Goal: Transaction & Acquisition: Book appointment/travel/reservation

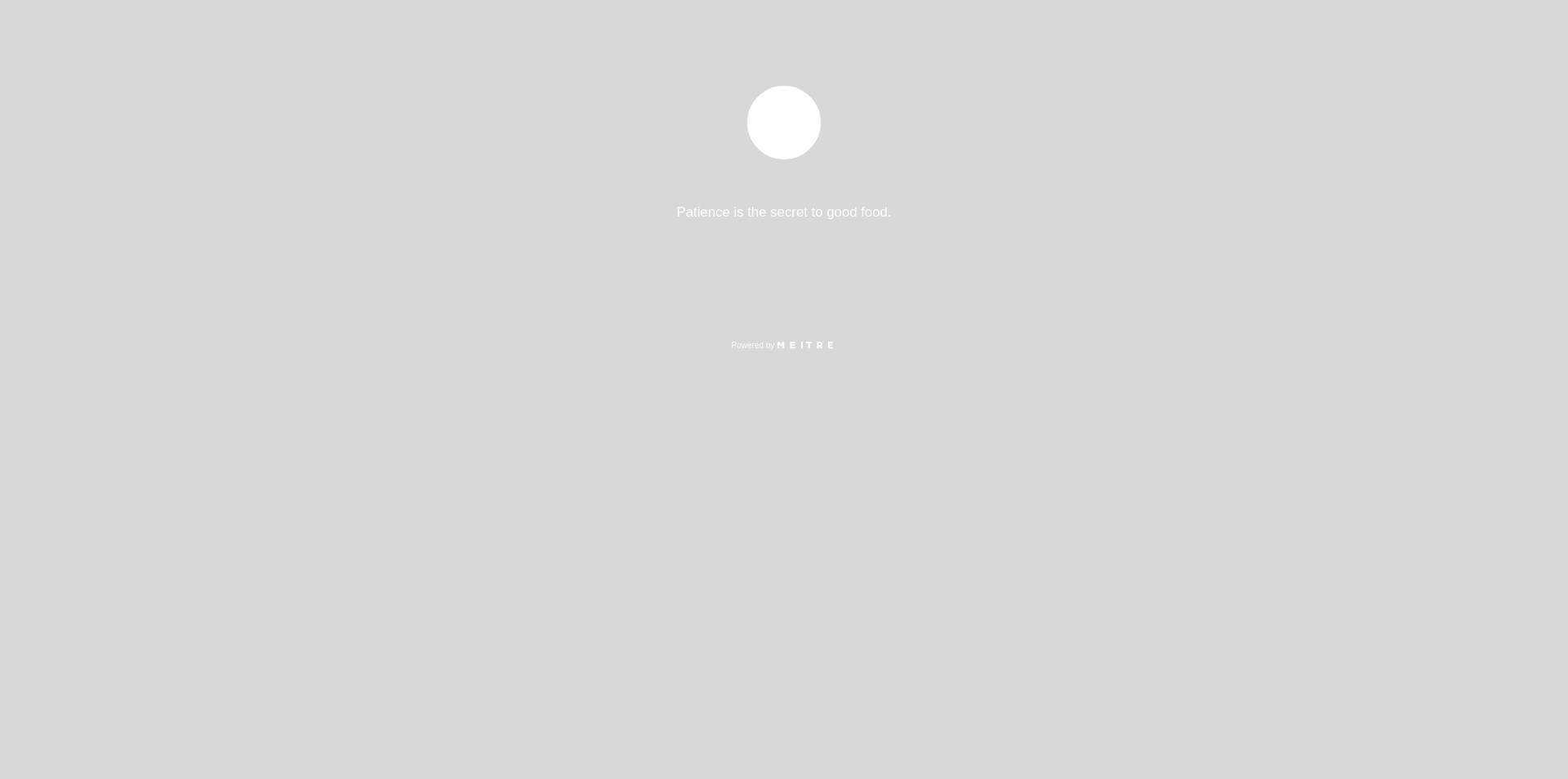
select select "es"
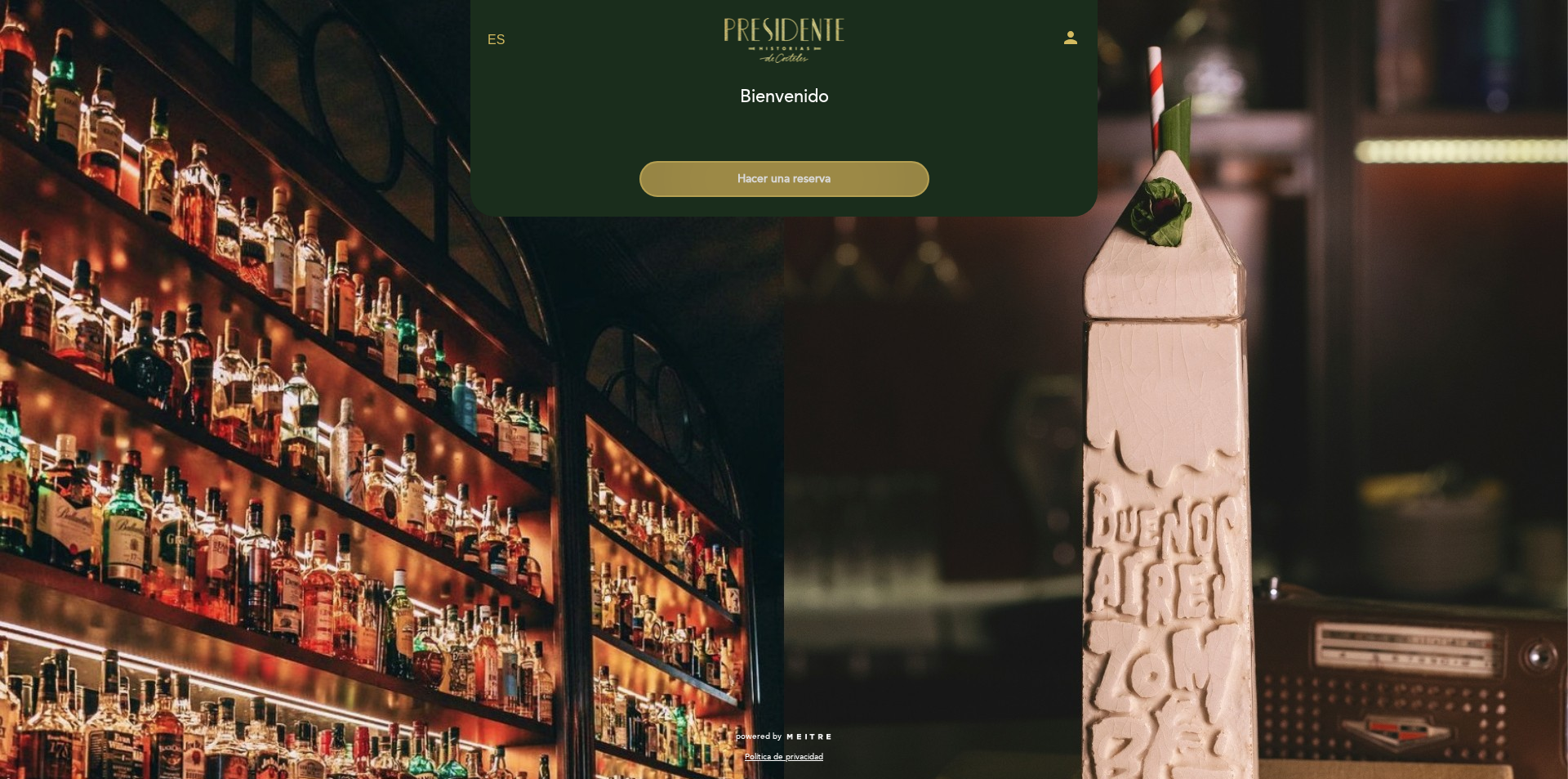
click at [763, 183] on button "Hacer una reserva" at bounding box center [784, 178] width 290 height 36
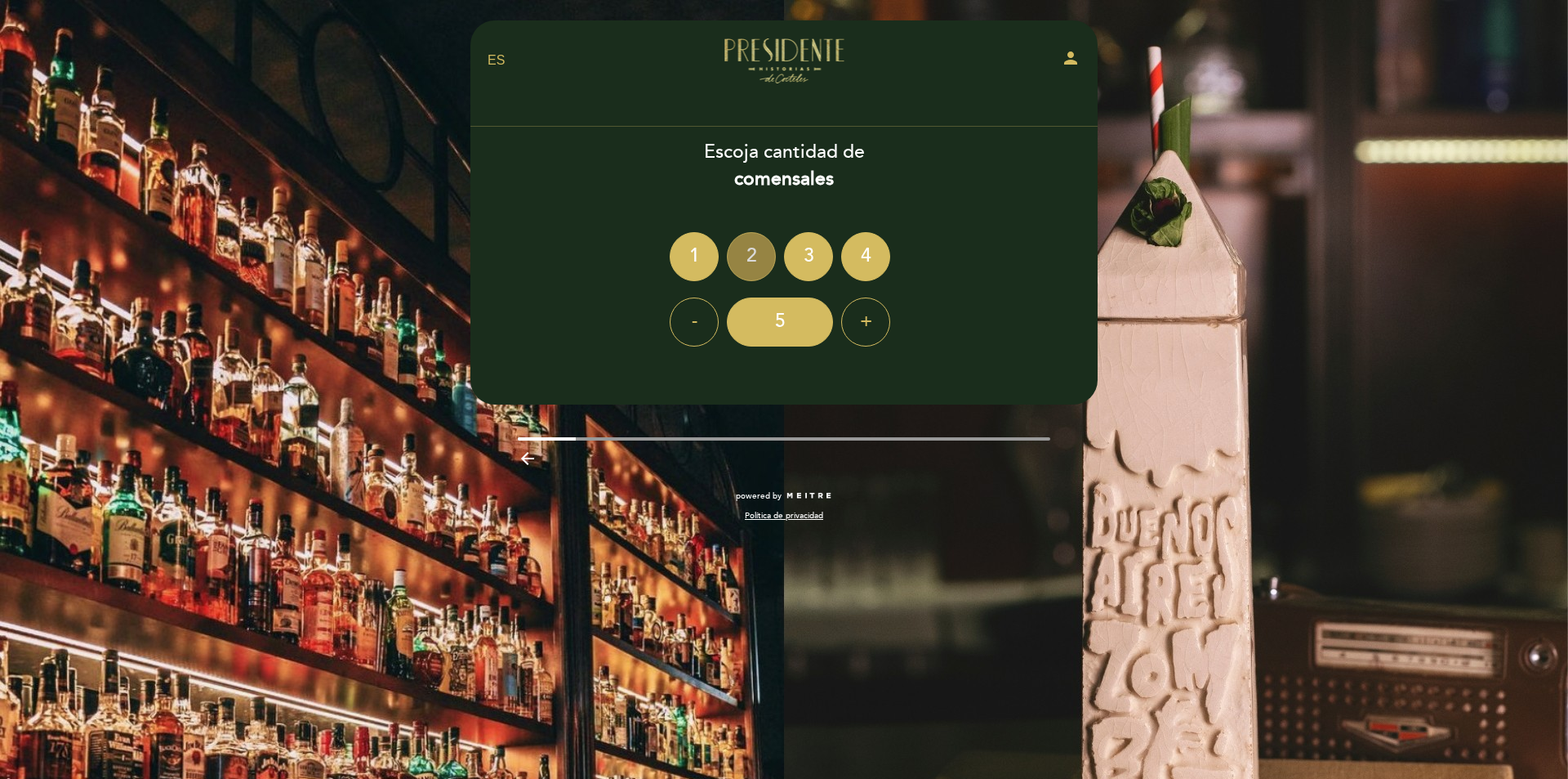
click at [752, 262] on div "2" at bounding box center [751, 256] width 49 height 49
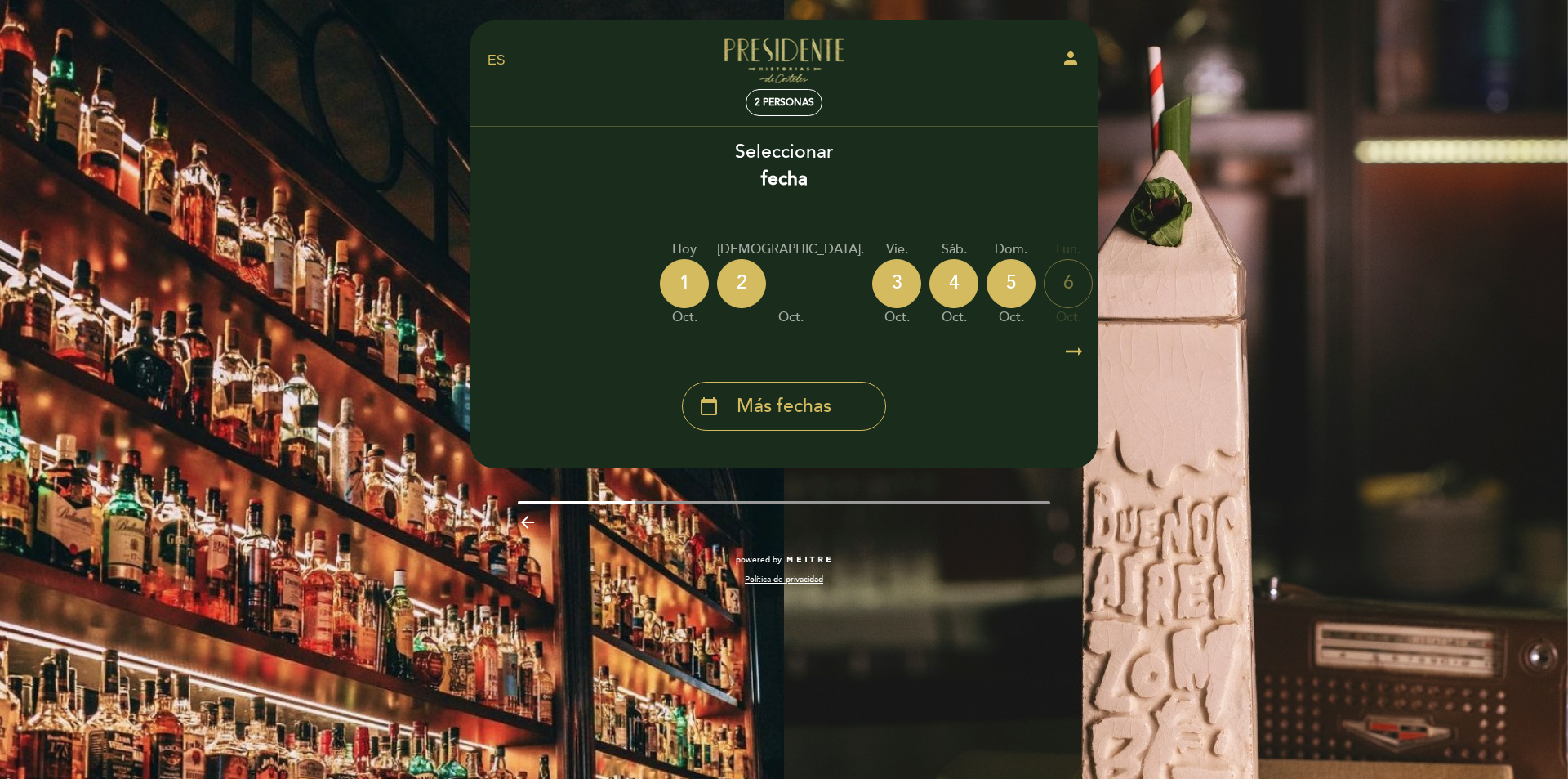
click at [1068, 352] on icon "arrow_right_alt" at bounding box center [1073, 351] width 24 height 35
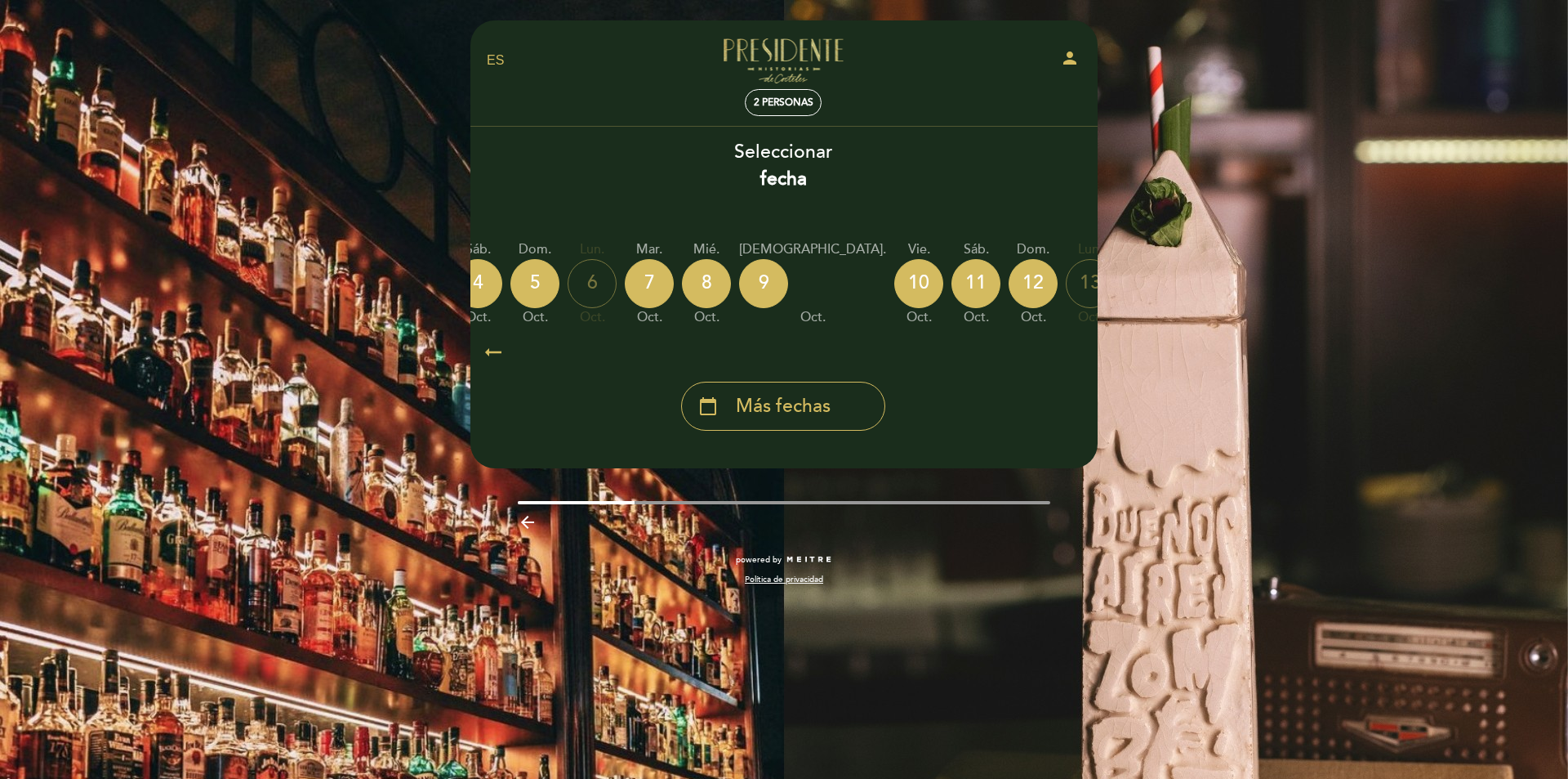
scroll to position [0, 476]
click at [951, 285] on div "11" at bounding box center [975, 283] width 49 height 49
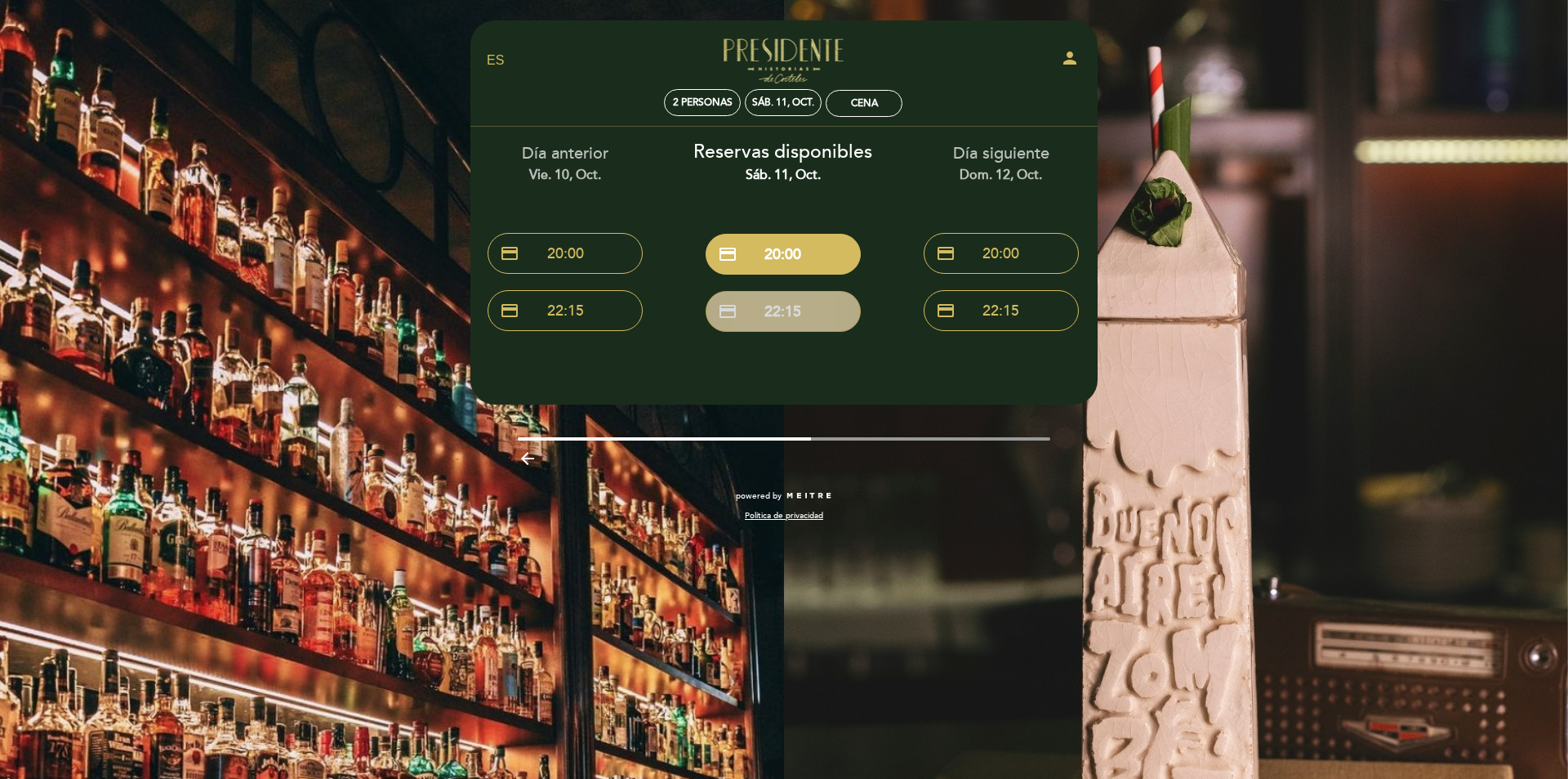
click at [800, 317] on button "credit_card 22:15" at bounding box center [783, 311] width 155 height 40
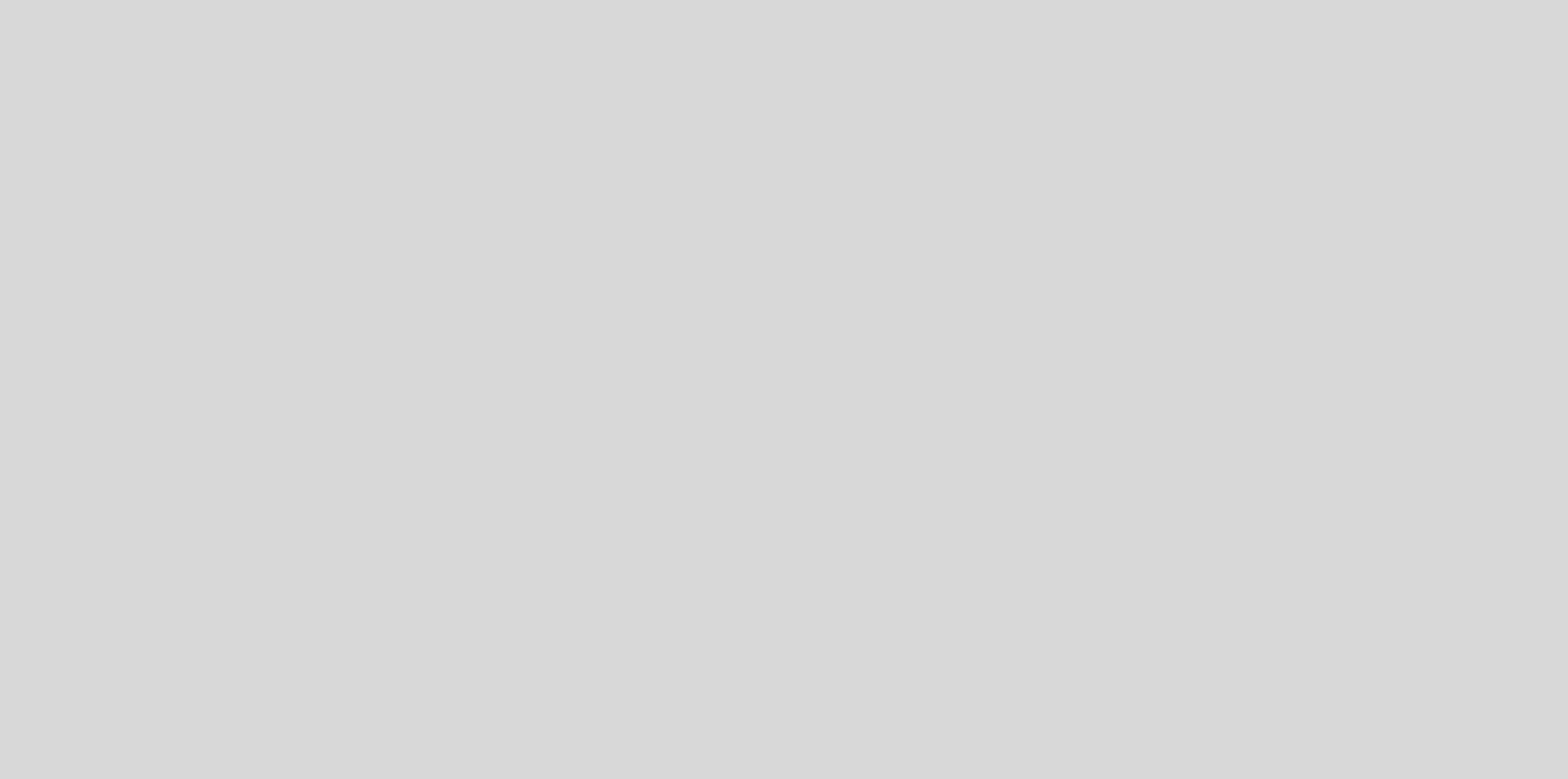
select select "es"
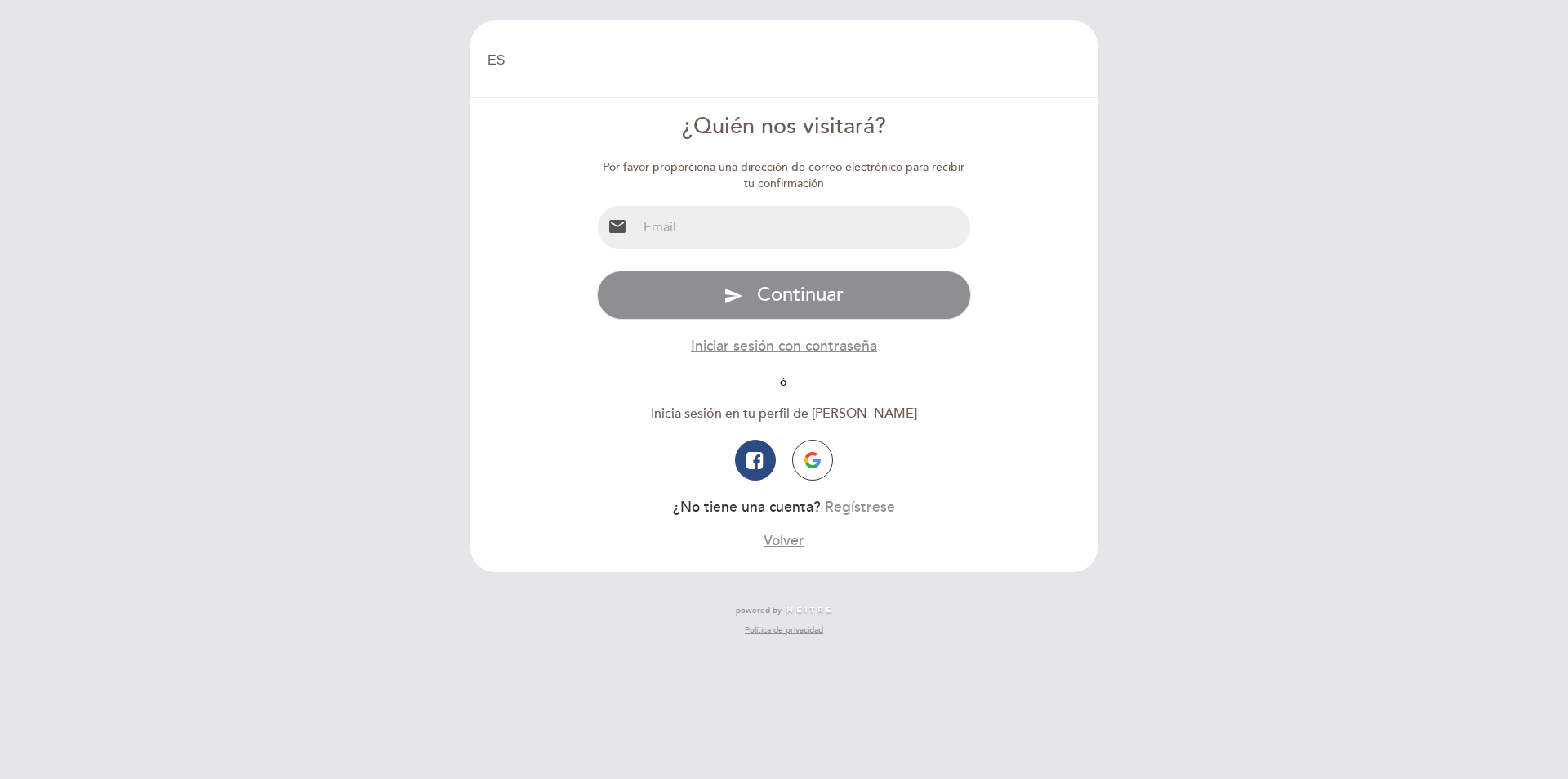
click at [744, 231] on input "email" at bounding box center [804, 227] width 334 height 43
type input "matias.cantoni96@gmail.com"
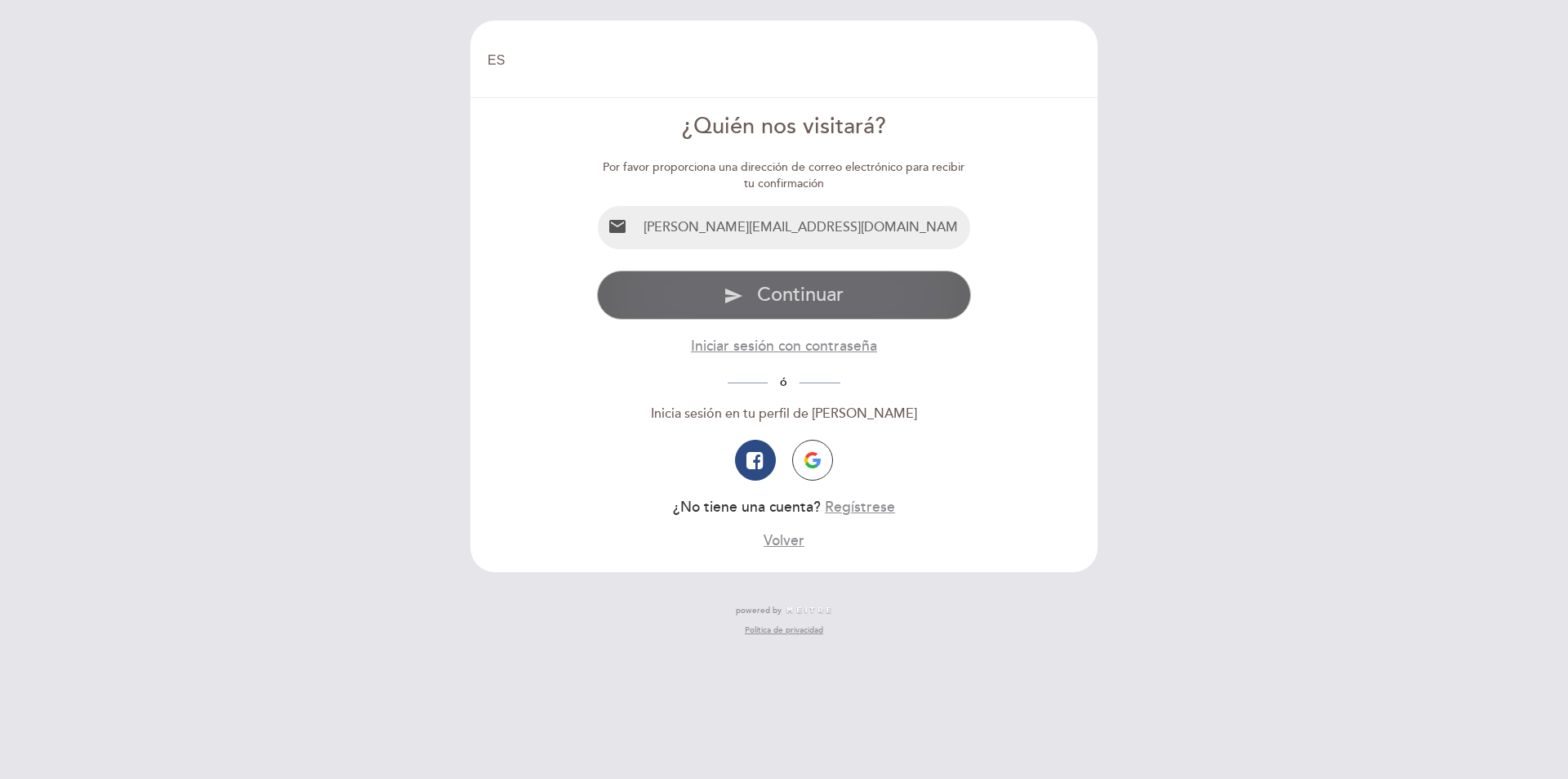
click at [818, 300] on span "Continuar" at bounding box center [800, 295] width 87 height 24
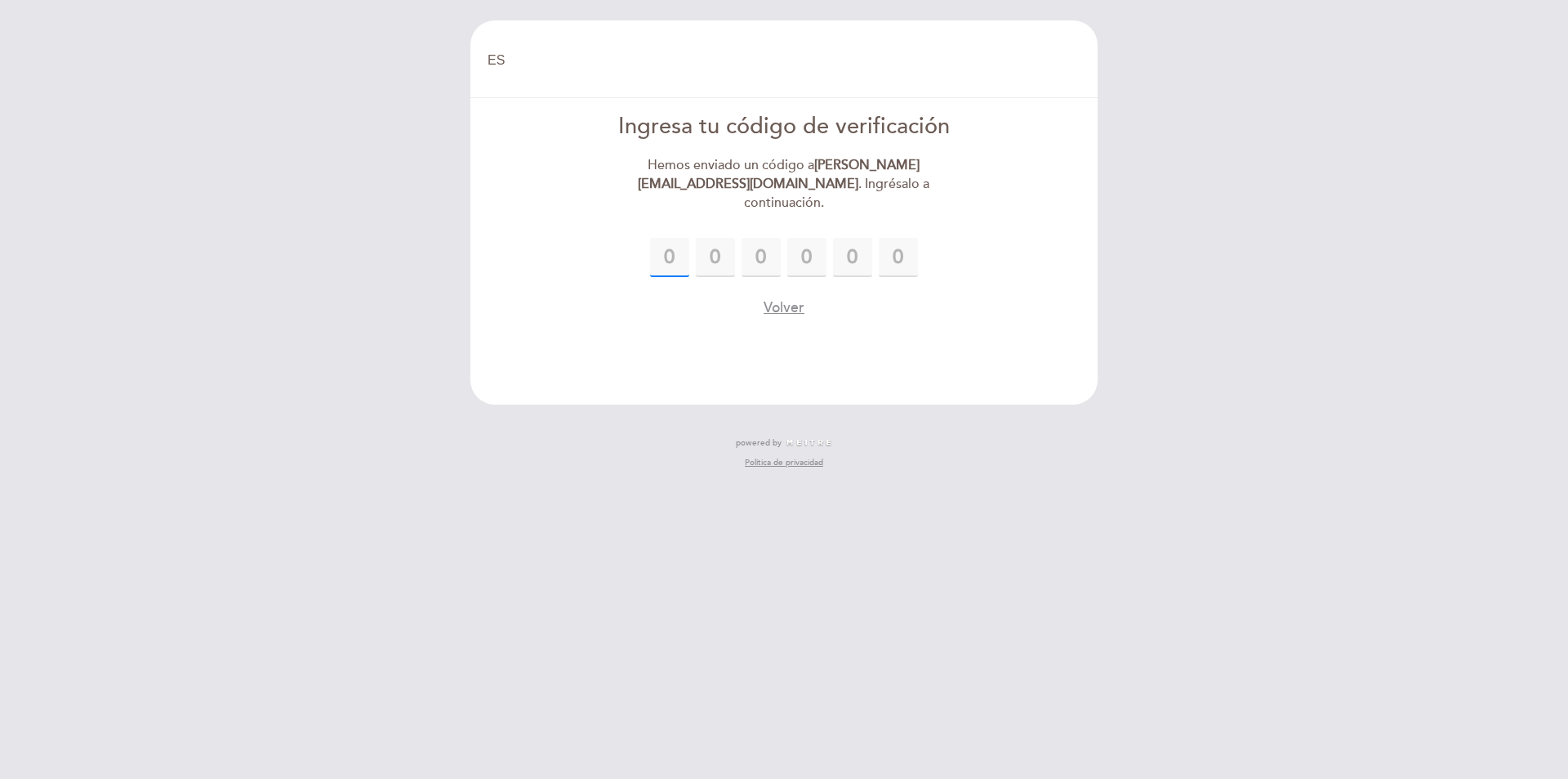
click at [687, 238] on input "text" at bounding box center [669, 257] width 39 height 39
type input "1"
type input "9"
type input "8"
type input "0"
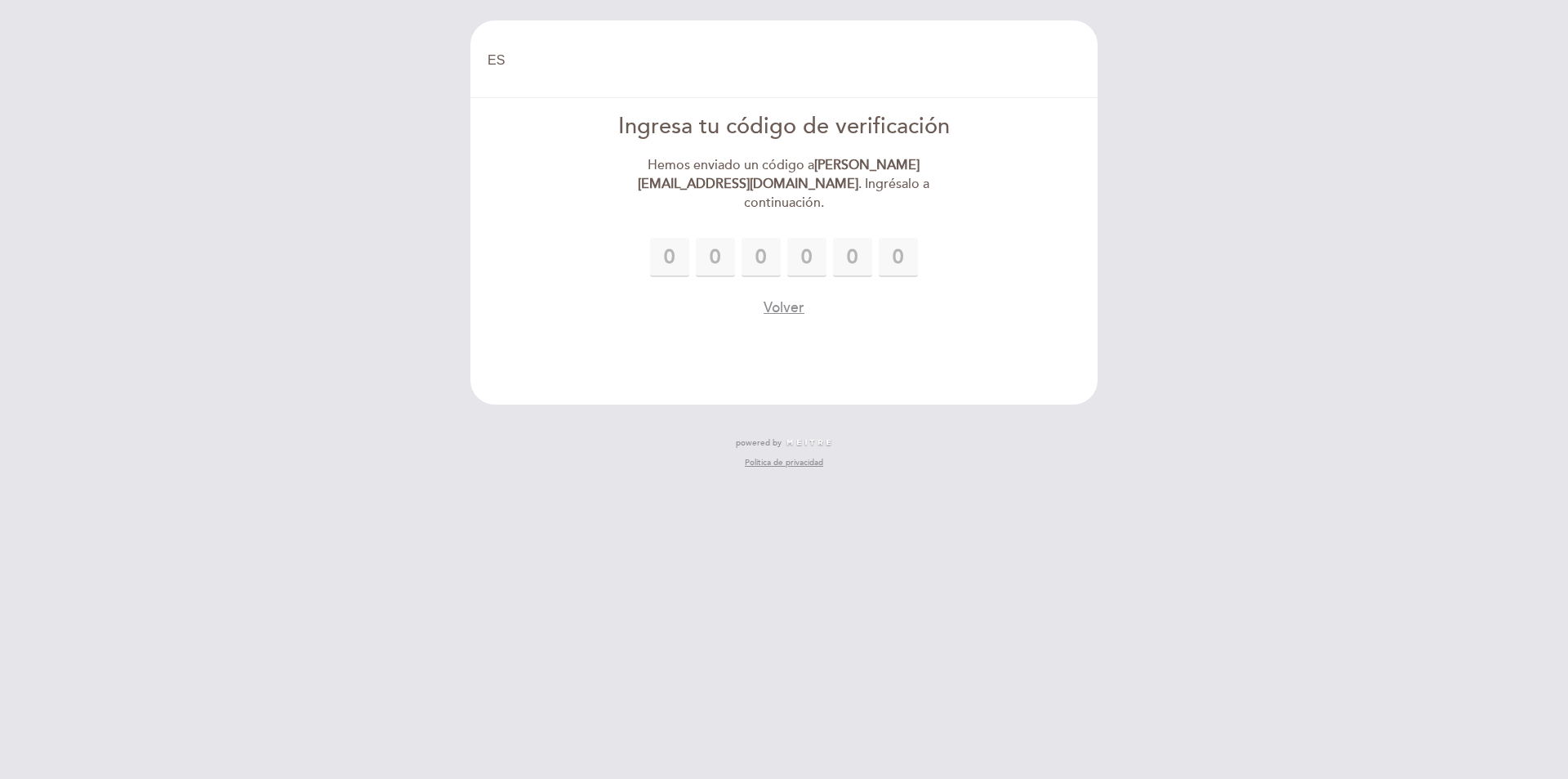
type input "9"
type input "2"
